Goal: Register for event/course

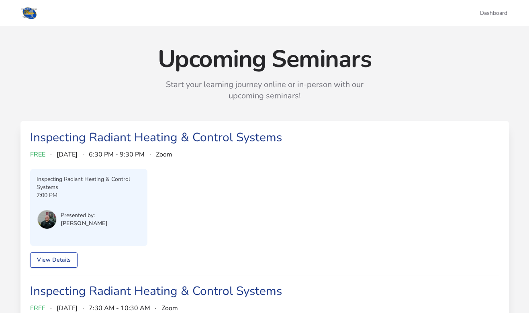
click at [61, 257] on link "View Details" at bounding box center [53, 259] width 47 height 15
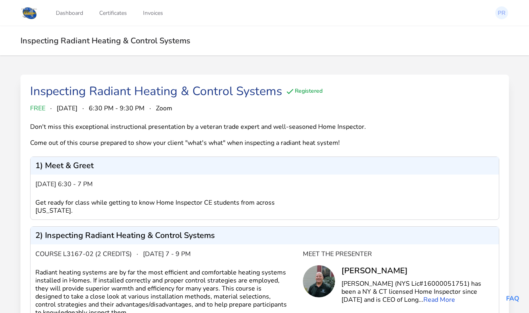
click at [423, 301] on link "Read More" at bounding box center [439, 299] width 32 height 9
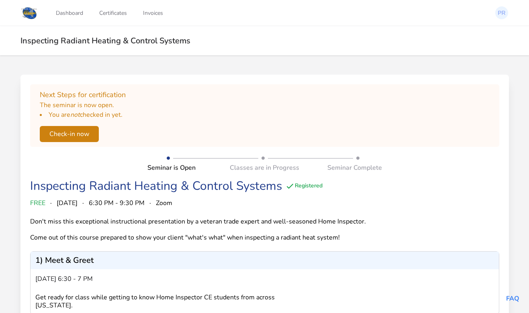
click at [75, 132] on button "Check-in now" at bounding box center [69, 134] width 59 height 16
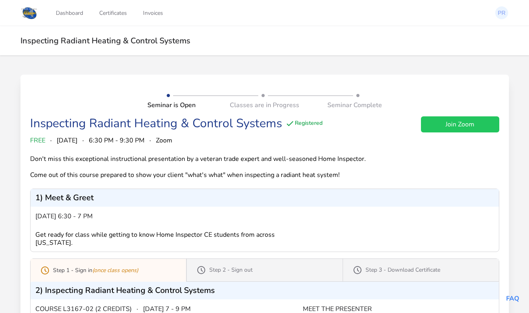
click at [459, 123] on link "Join Zoom" at bounding box center [460, 124] width 78 height 16
